Goal: Register for event/course

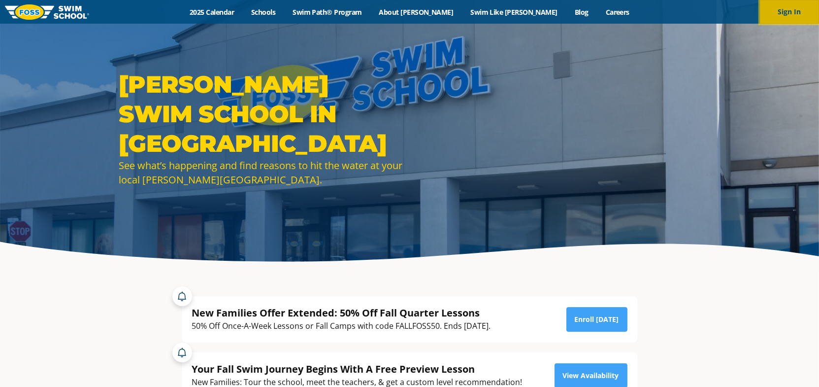
click at [799, 10] on button "Sign In" at bounding box center [789, 12] width 59 height 24
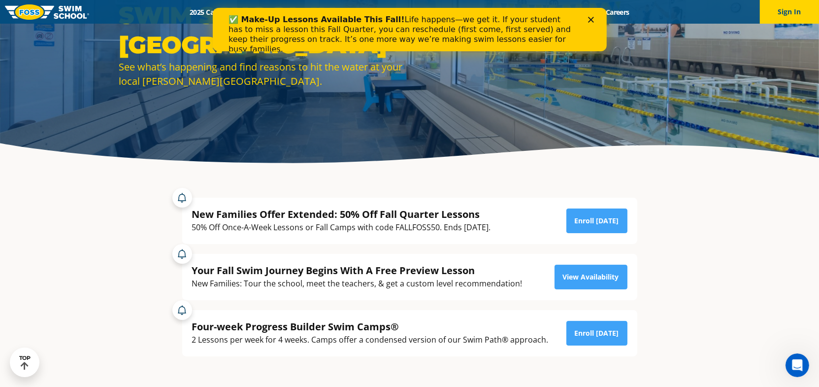
click at [592, 17] on icon "Close" at bounding box center [591, 20] width 6 height 6
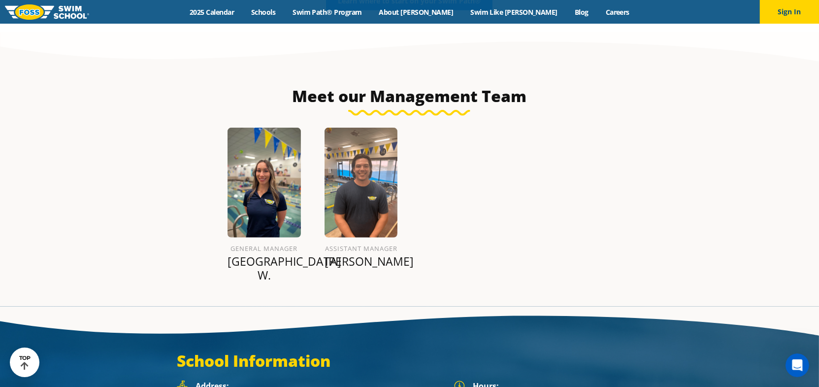
scroll to position [1105, 0]
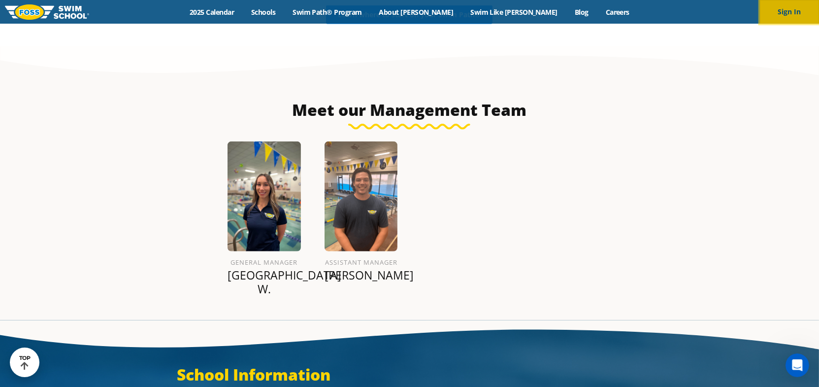
click at [778, 15] on button "Sign In" at bounding box center [789, 12] width 59 height 24
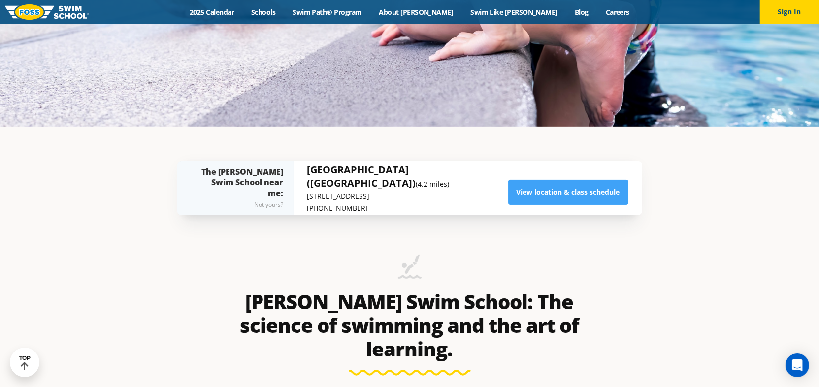
scroll to position [345, 0]
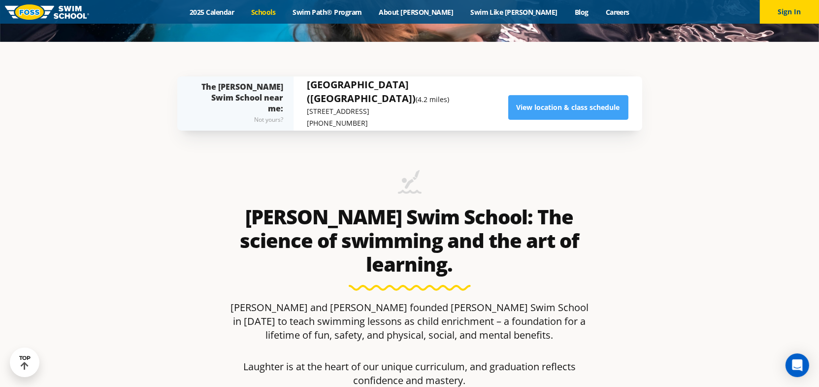
click at [284, 7] on link "Schools" at bounding box center [263, 11] width 41 height 9
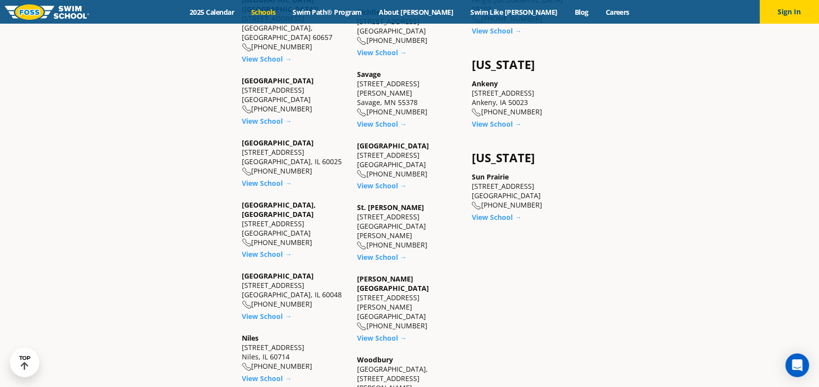
scroll to position [777, 0]
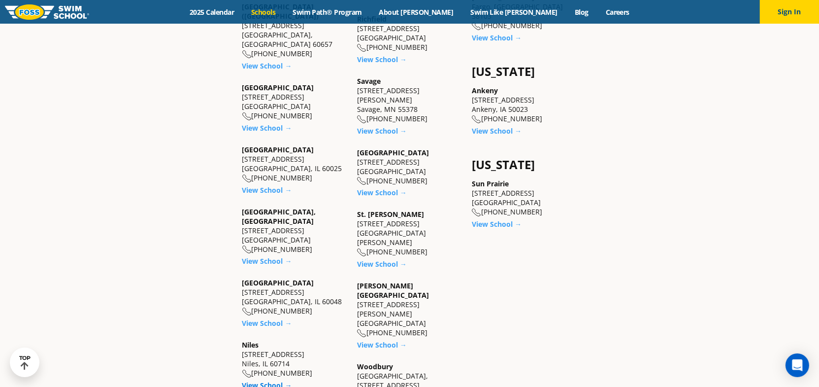
click at [262, 380] on link "View School →" at bounding box center [267, 384] width 50 height 9
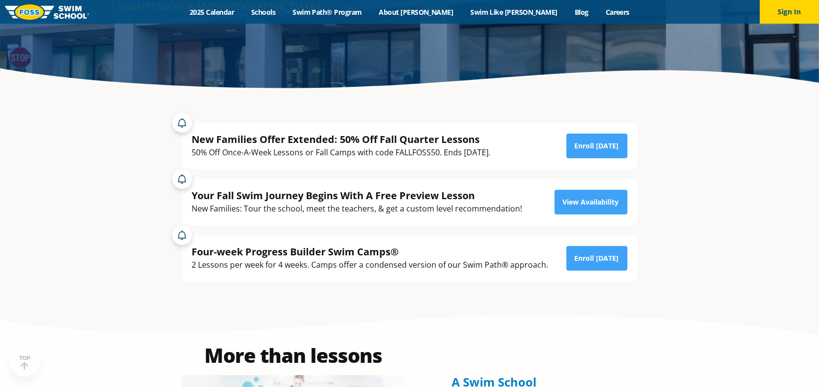
scroll to position [197, 0]
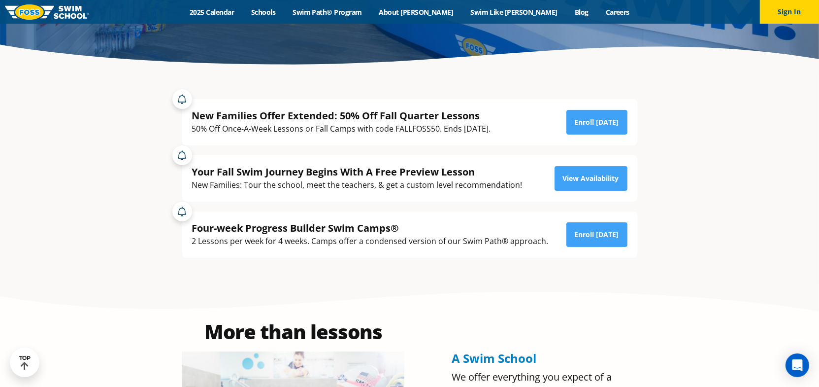
click at [356, 222] on div "Four-week Progress Builder Swim Camps®" at bounding box center [370, 227] width 357 height 13
click at [602, 232] on link "Enroll Today" at bounding box center [597, 234] width 61 height 25
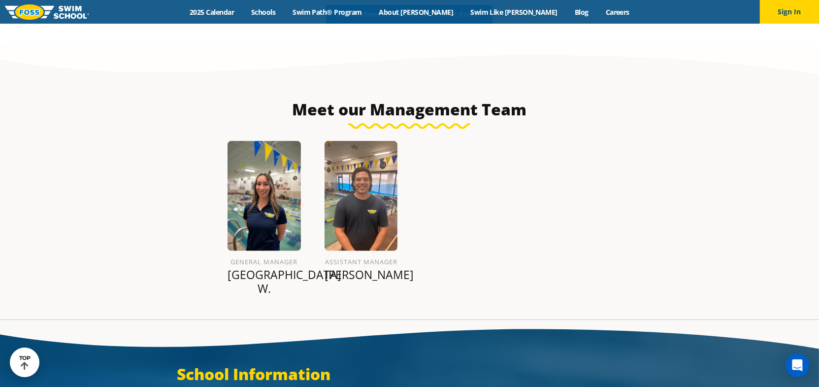
scroll to position [1119, 0]
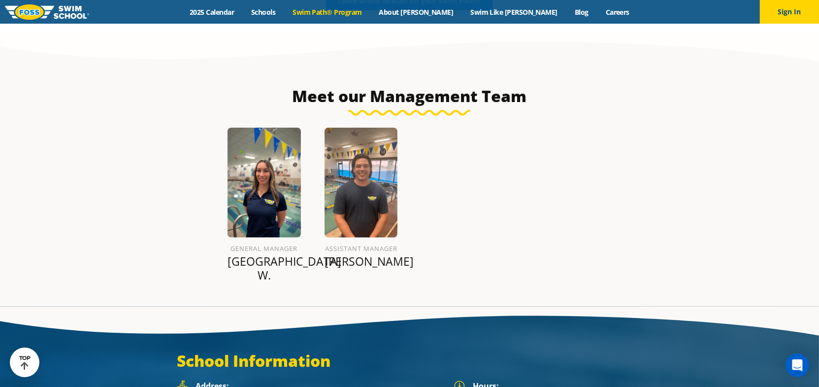
click at [335, 15] on link "Swim Path® Program" at bounding box center [327, 11] width 86 height 9
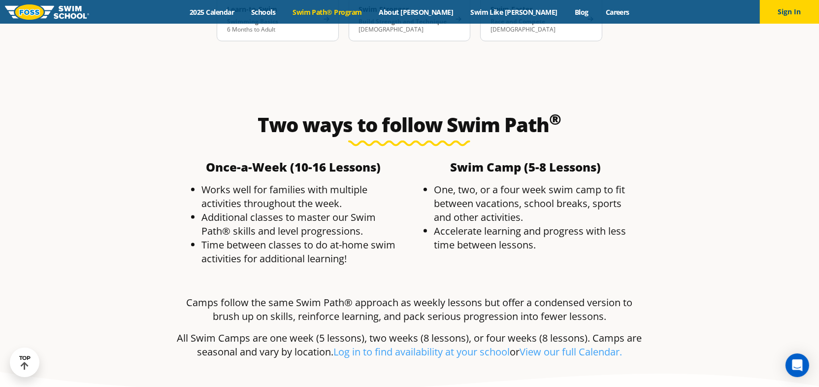
scroll to position [1759, 0]
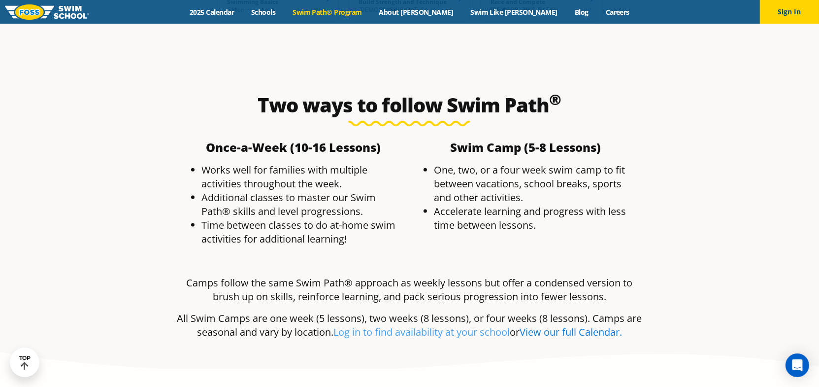
click at [585, 325] on link "View our full Calendar." at bounding box center [571, 331] width 102 height 13
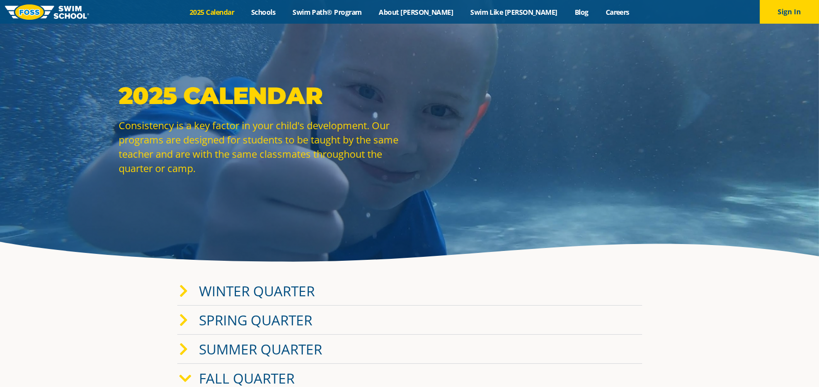
scroll to position [148, 0]
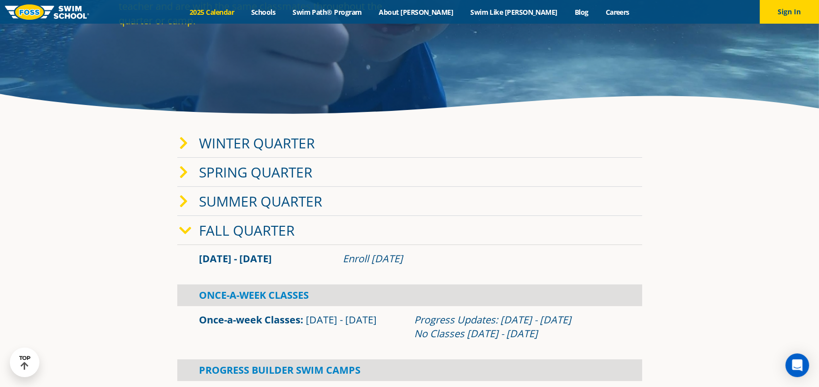
click at [242, 230] on link "Fall Quarter" at bounding box center [248, 230] width 96 height 19
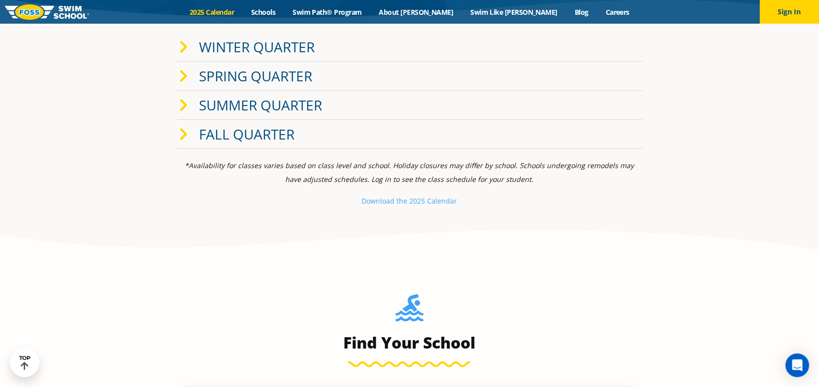
scroll to position [246, 0]
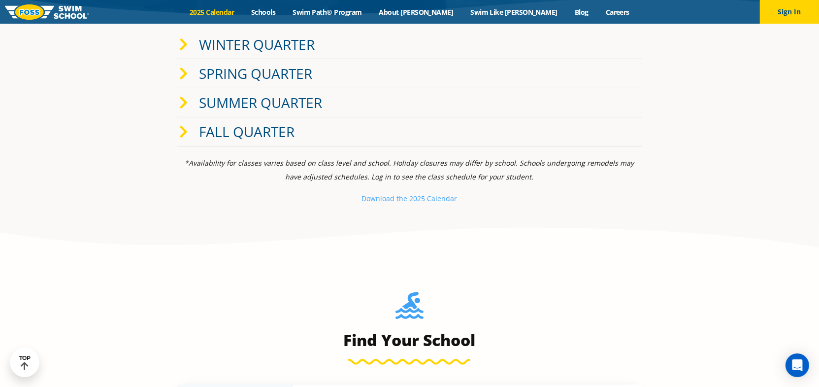
click at [228, 131] on link "Fall Quarter" at bounding box center [248, 131] width 96 height 19
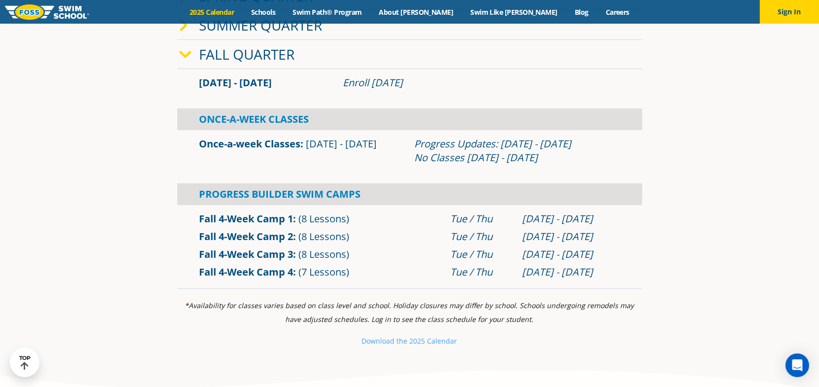
scroll to position [345, 0]
